Goal: Check status: Check status

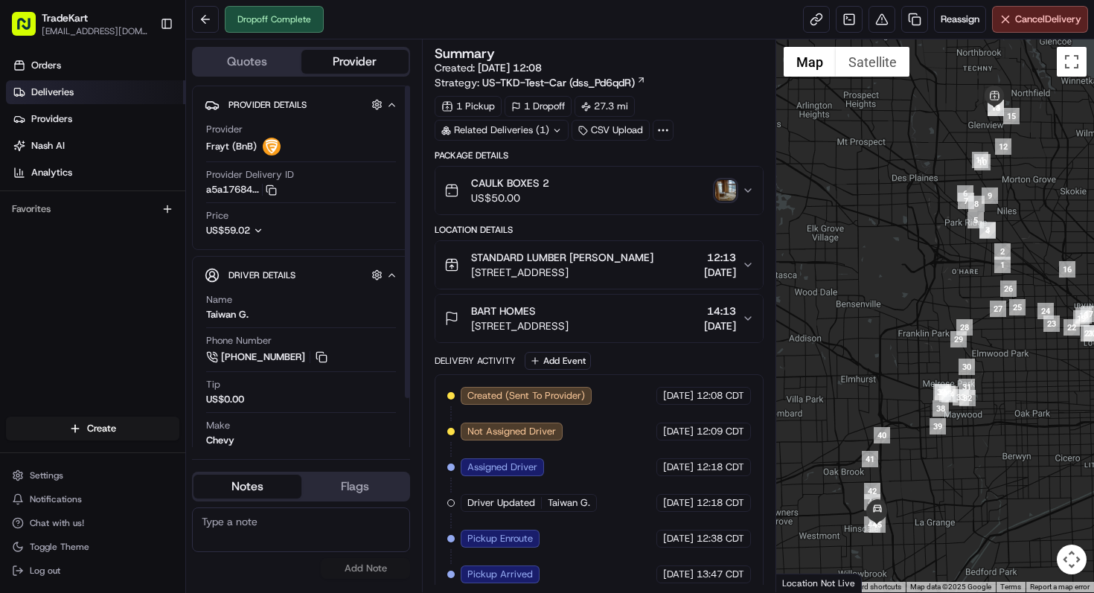
click at [96, 92] on link "Deliveries" at bounding box center [95, 92] width 179 height 24
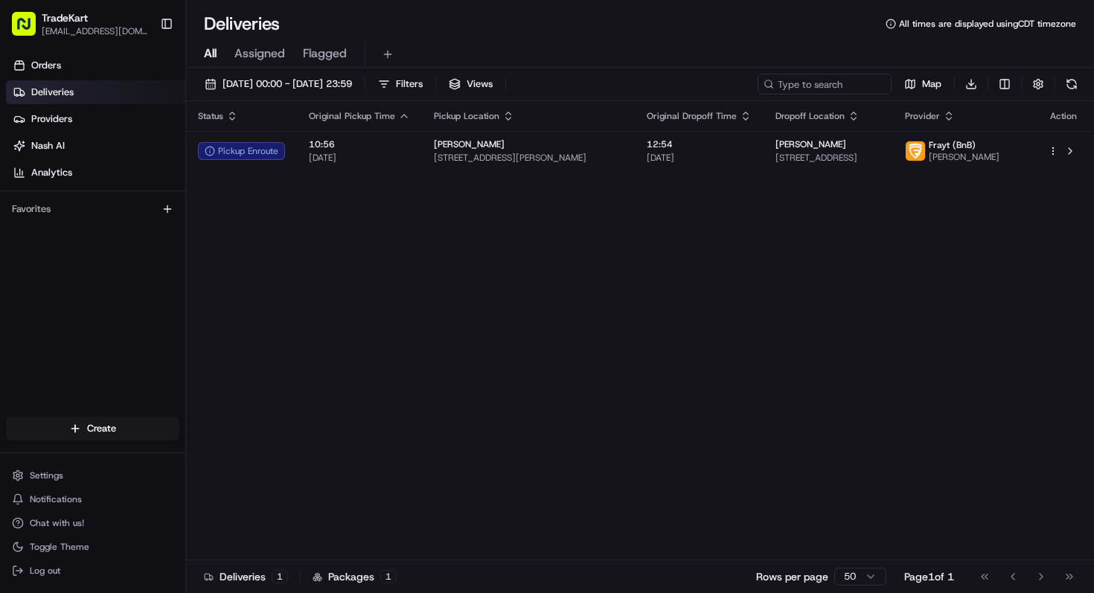
click at [497, 307] on div "Status Original Pickup Time Pickup Location Original Dropoff Time Dropoff Locat…" at bounding box center [638, 330] width 905 height 459
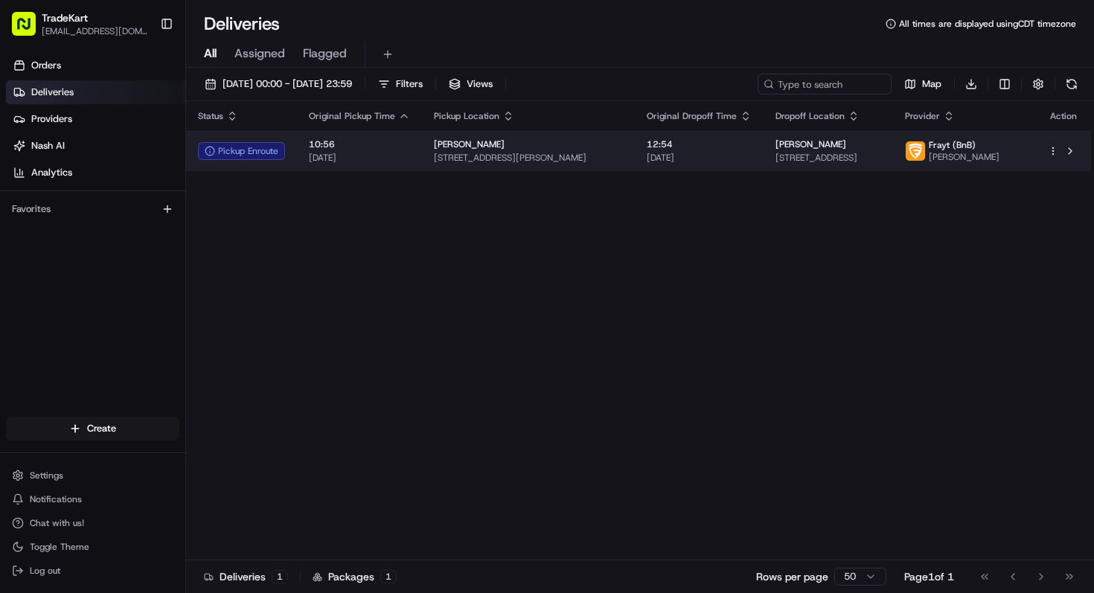
click at [776, 148] on span "[PERSON_NAME]" at bounding box center [811, 144] width 71 height 12
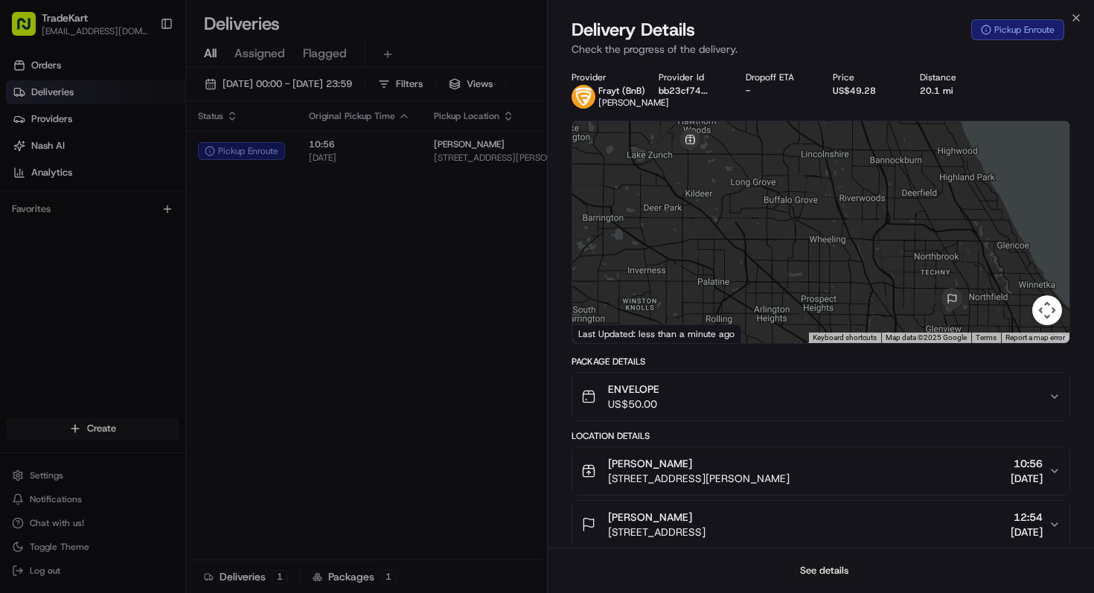
click at [803, 570] on button "See details" at bounding box center [825, 571] width 62 height 21
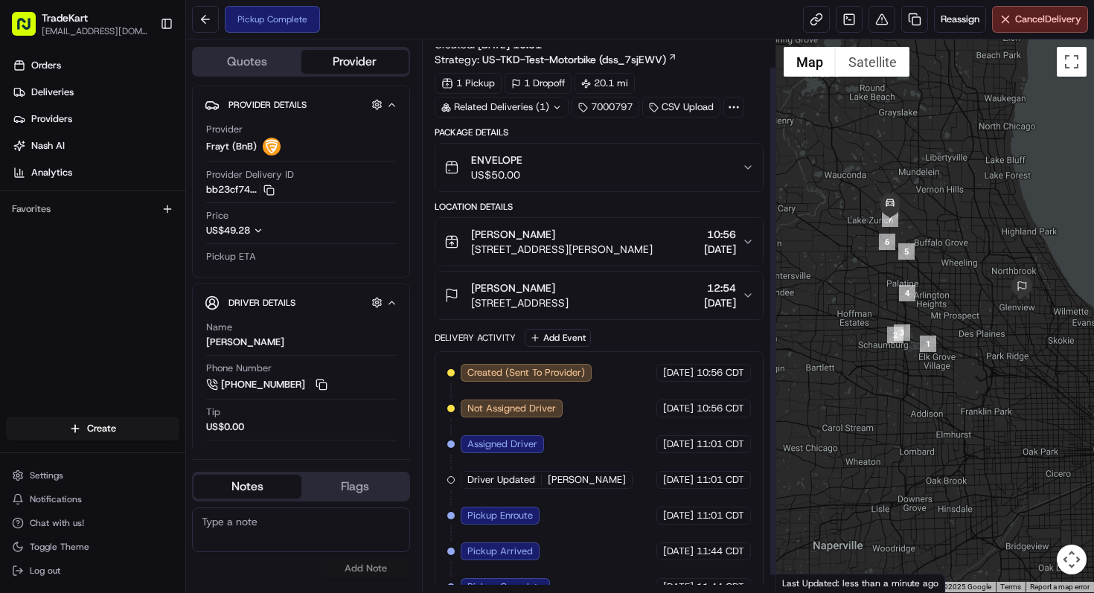
scroll to position [47, 0]
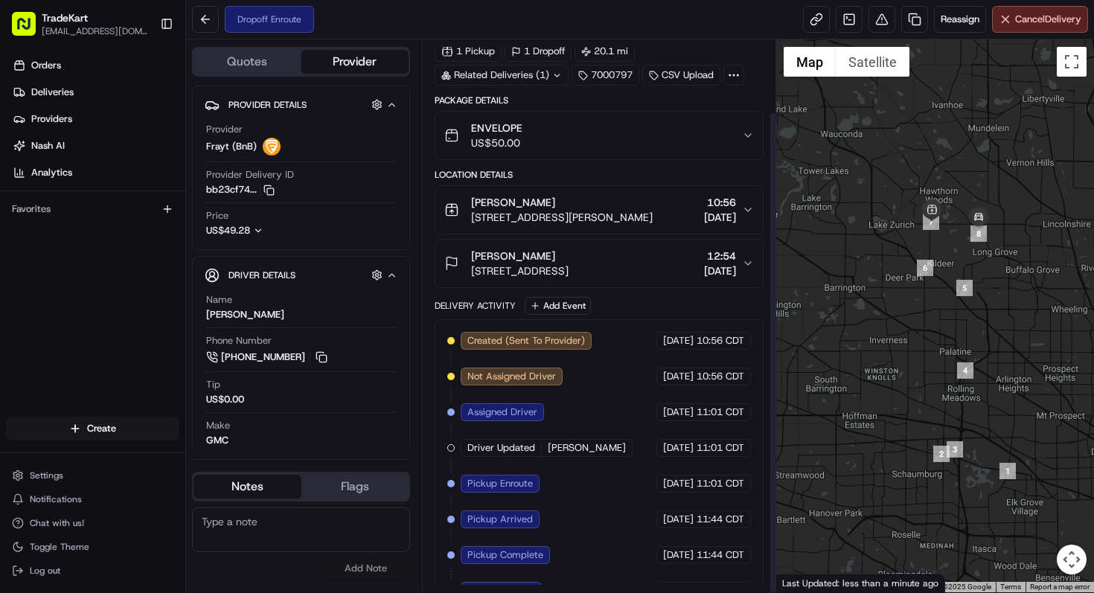
scroll to position [83, 0]
